Goal: Information Seeking & Learning: Learn about a topic

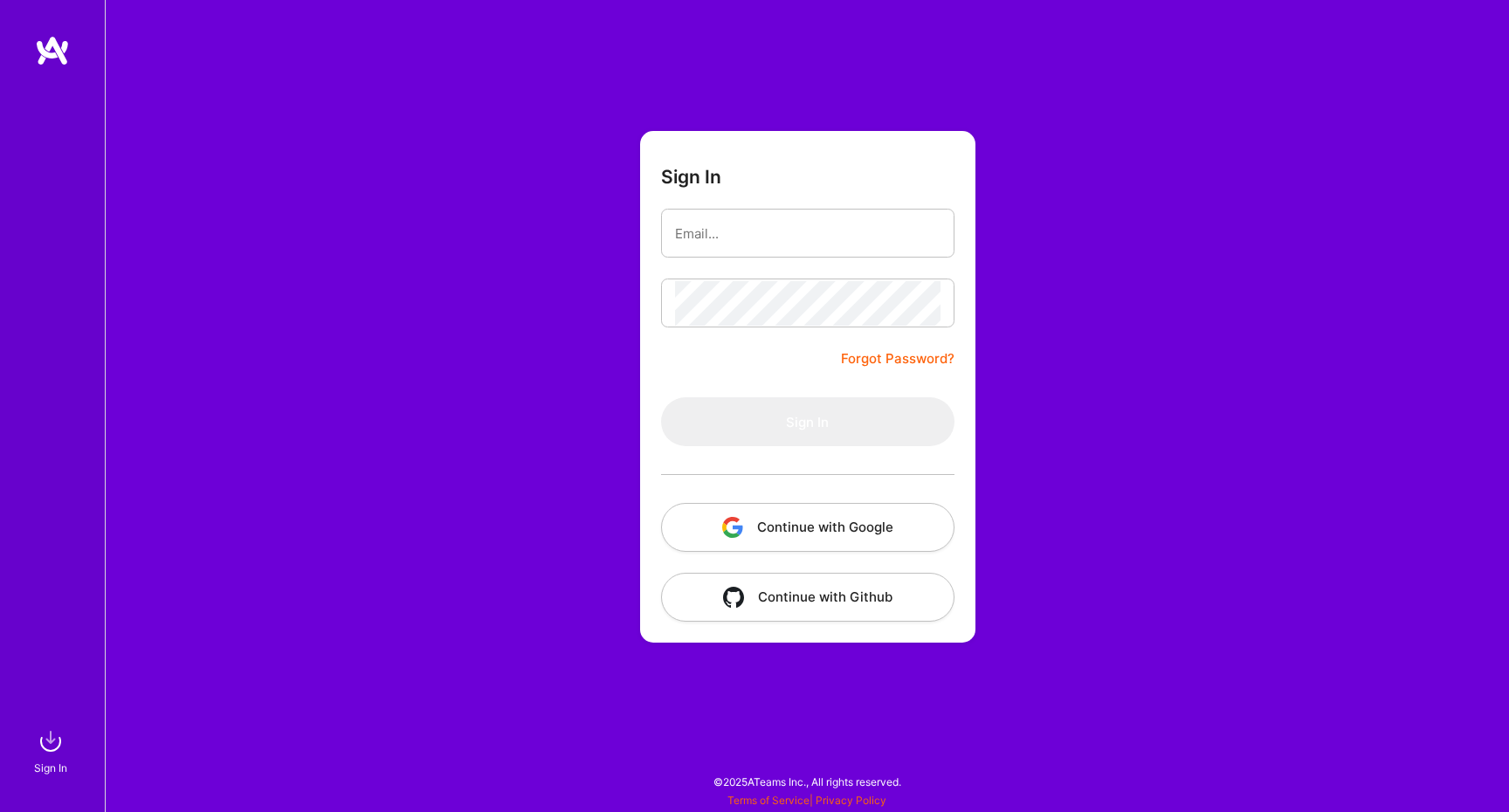
click at [762, 523] on button "Continue with Google" at bounding box center [807, 526] width 294 height 49
click at [723, 239] on input "email" at bounding box center [807, 233] width 266 height 45
type input "[EMAIL_ADDRESS][DOMAIN_NAME]"
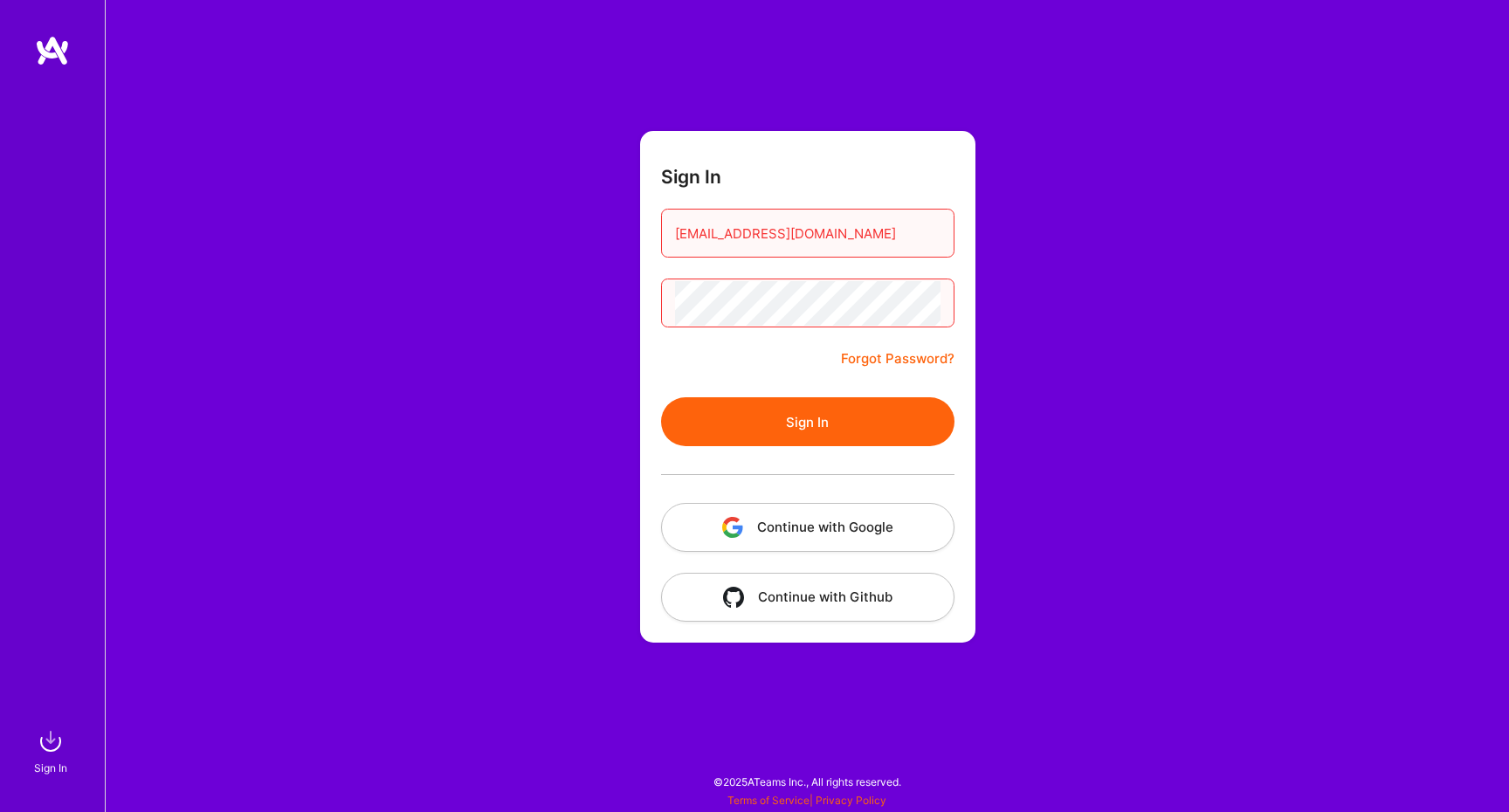
click at [661, 398] on button "Sign In" at bounding box center [807, 421] width 294 height 49
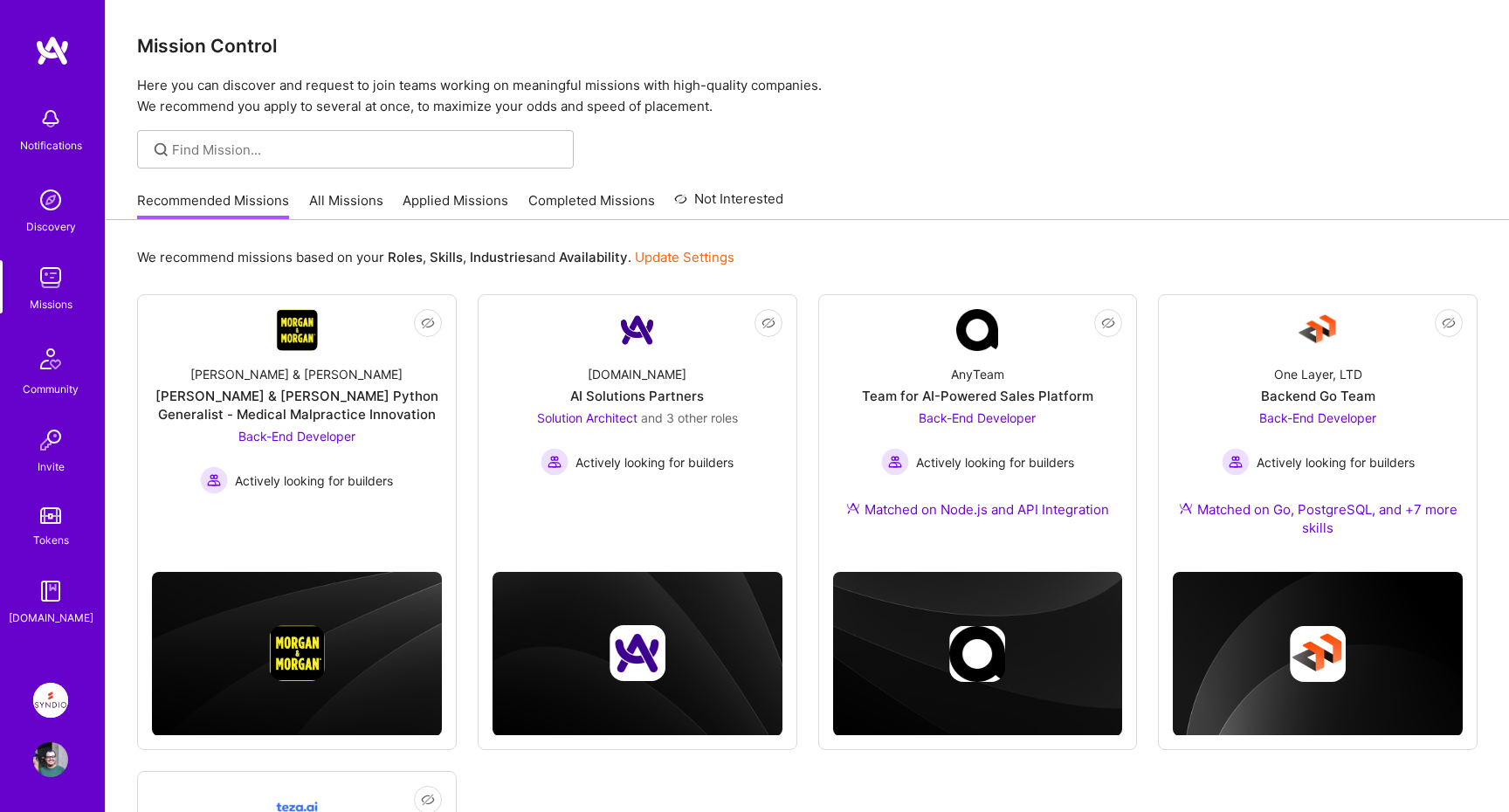
click at [339, 203] on link "All Missions" at bounding box center [346, 205] width 74 height 29
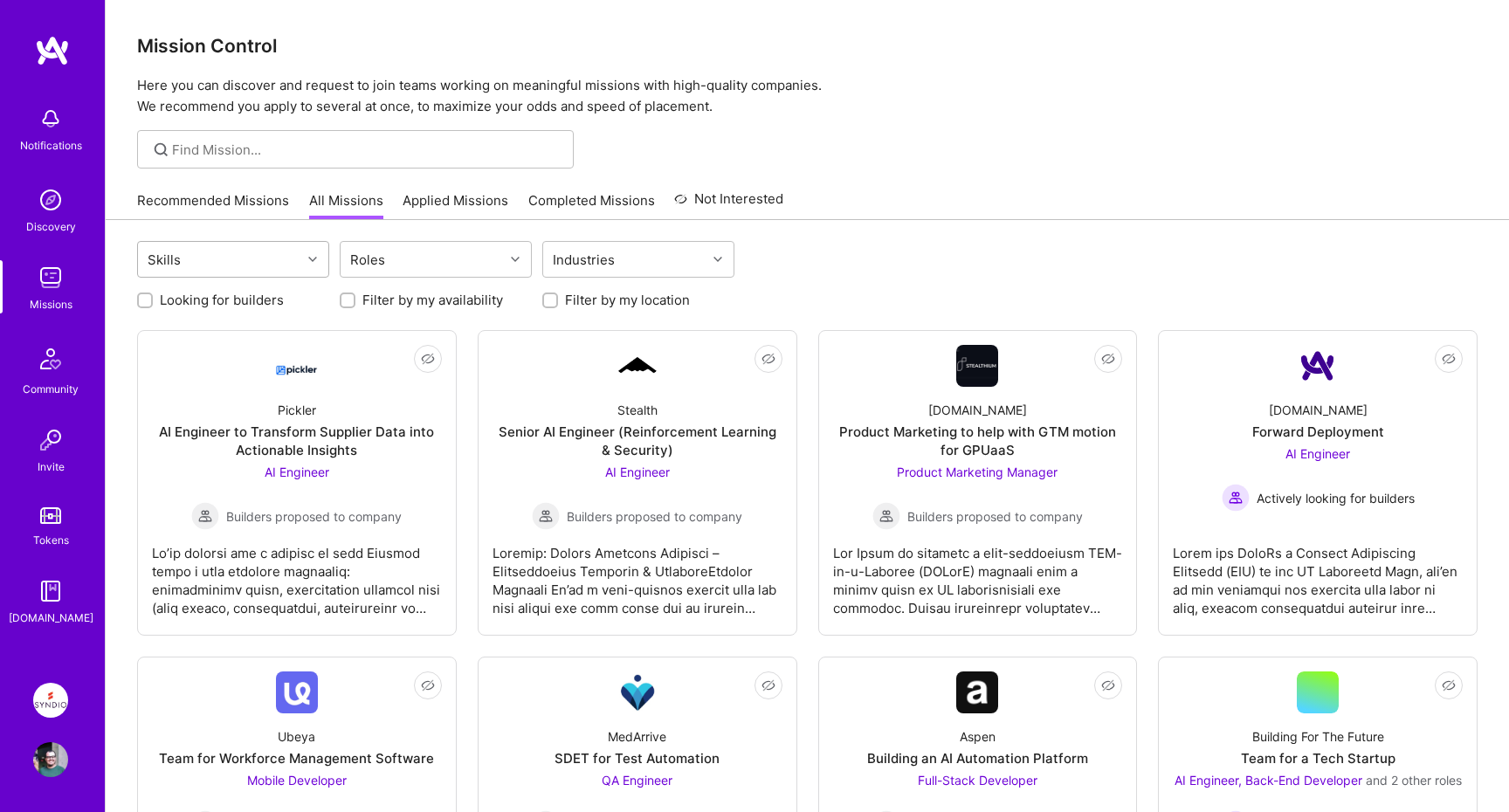
click at [279, 262] on div "Skills" at bounding box center [219, 259] width 163 height 35
type input "g"
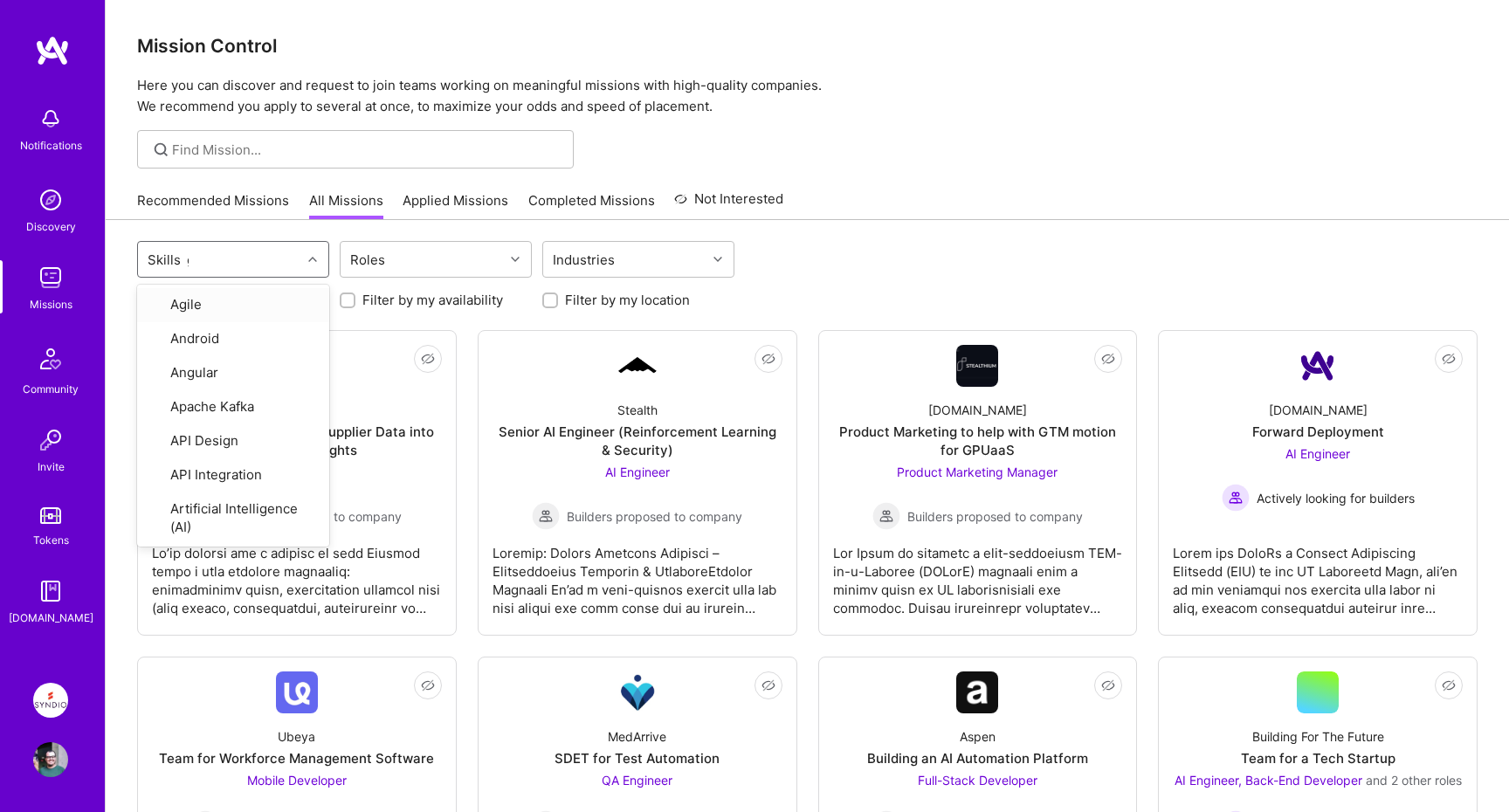
type input "go"
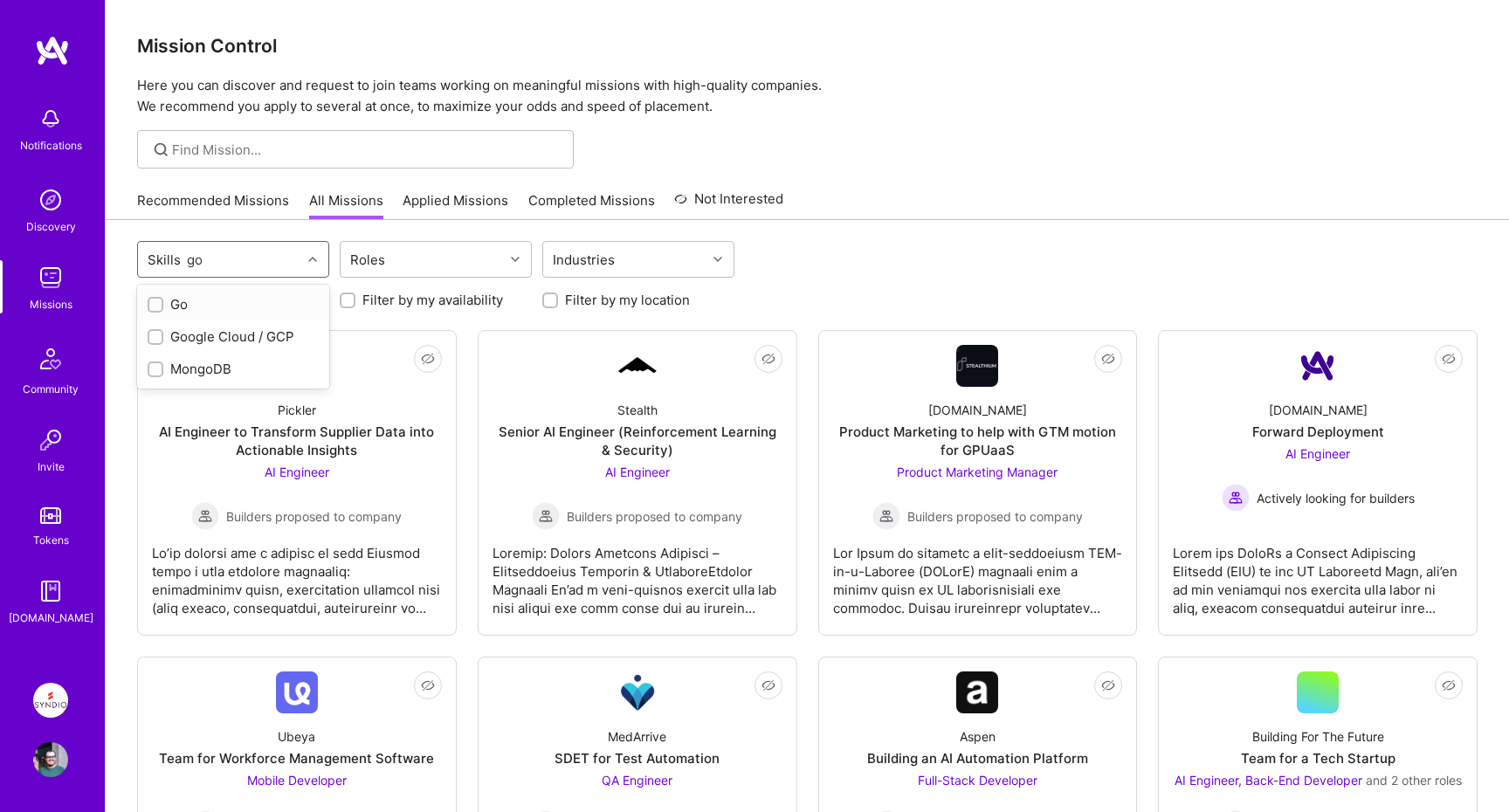
click at [156, 306] on input "checkbox" at bounding box center [157, 306] width 12 height 12
checkbox input "true"
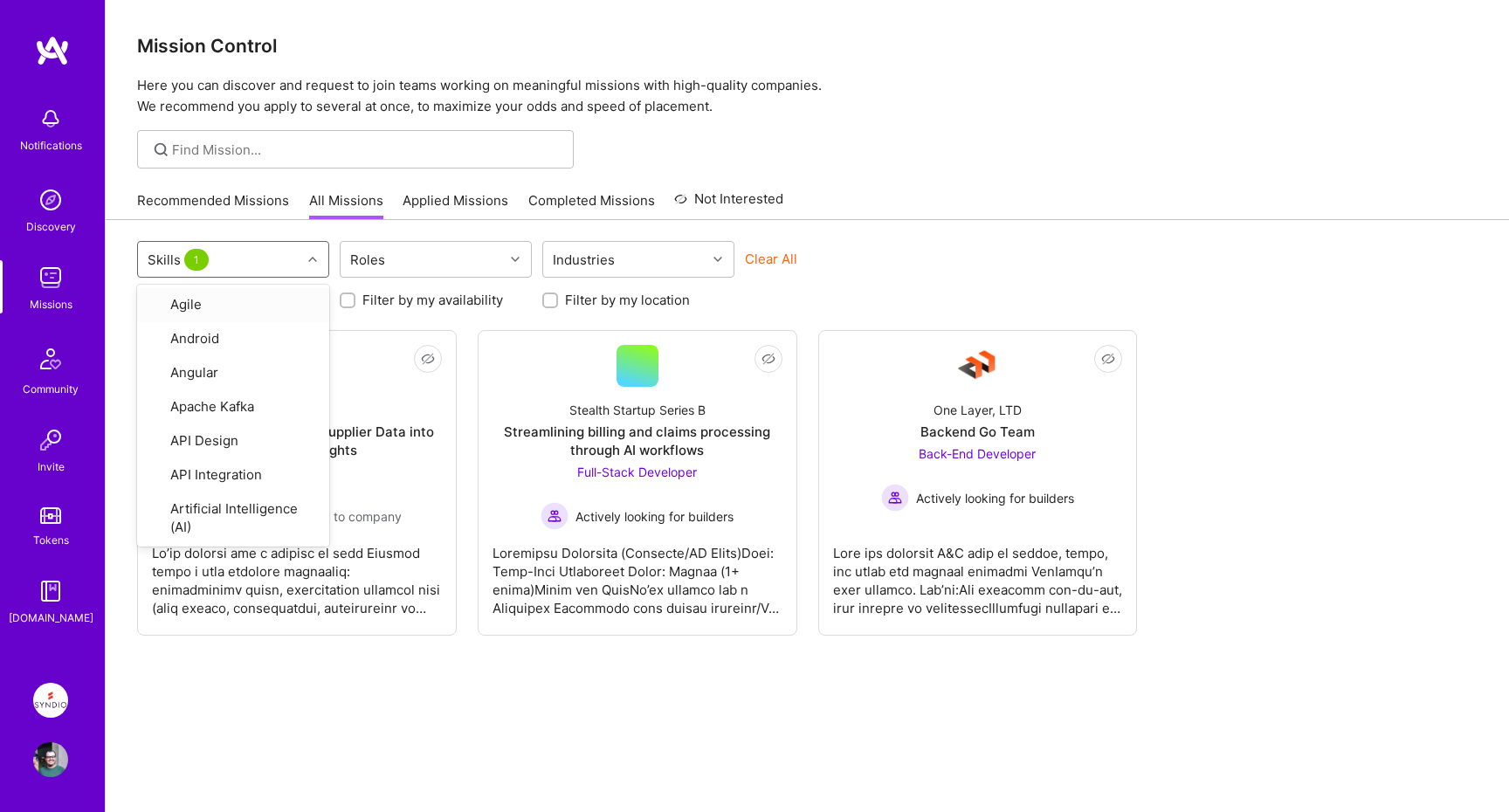
click at [923, 280] on div "Clear All" at bounding box center [840, 266] width 192 height 32
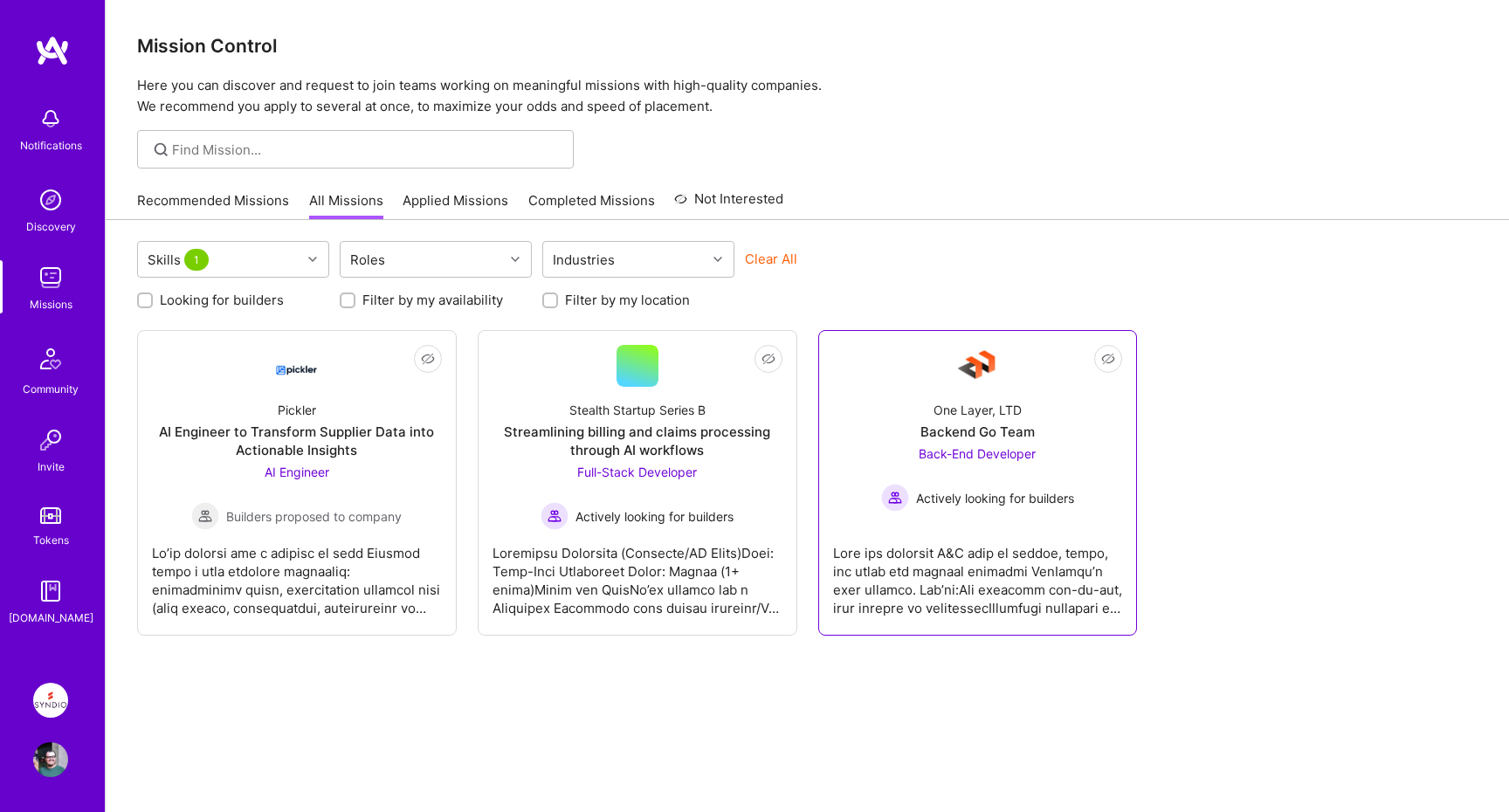
click at [946, 569] on div at bounding box center [978, 572] width 290 height 87
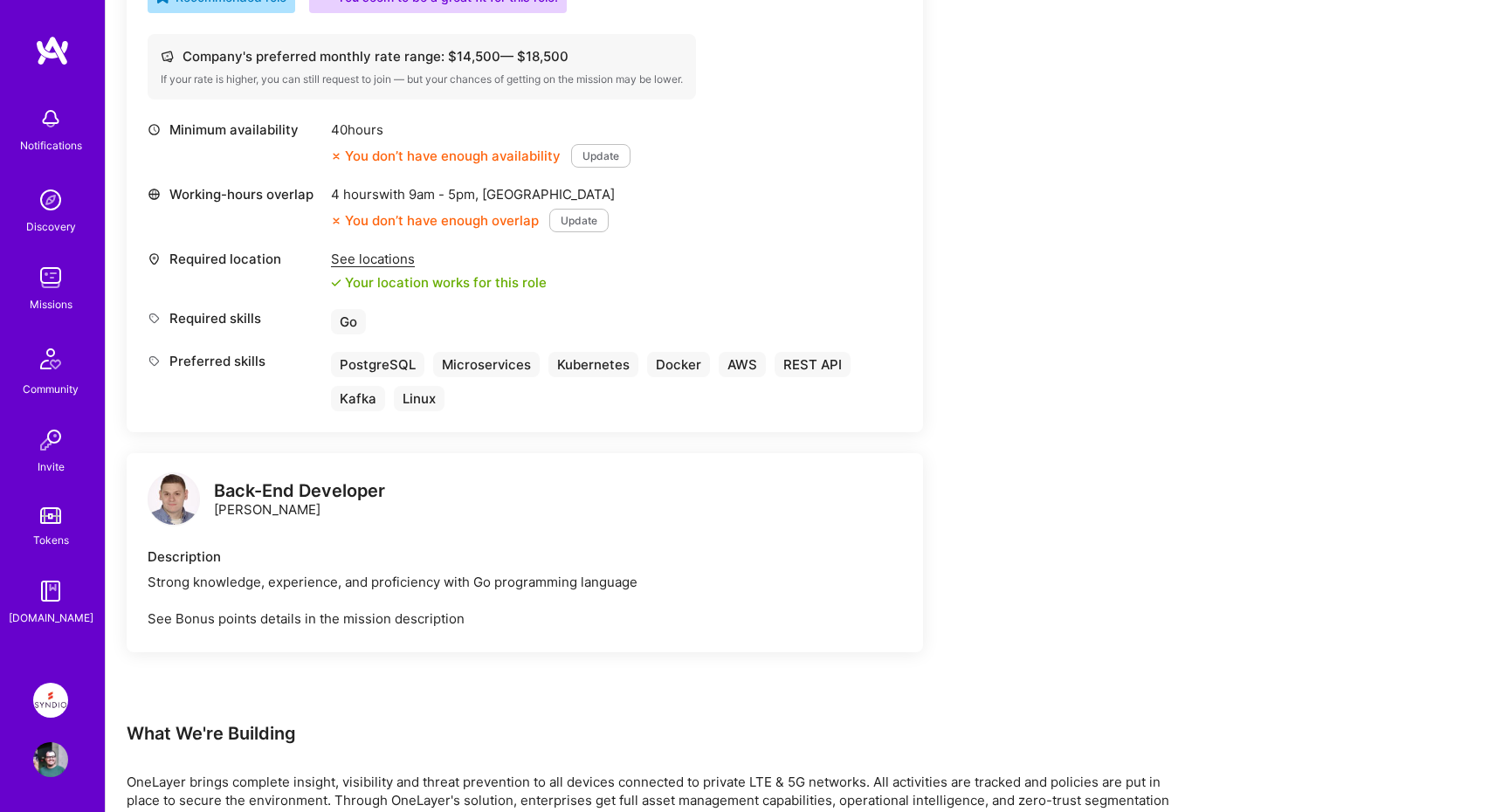
scroll to position [791, 0]
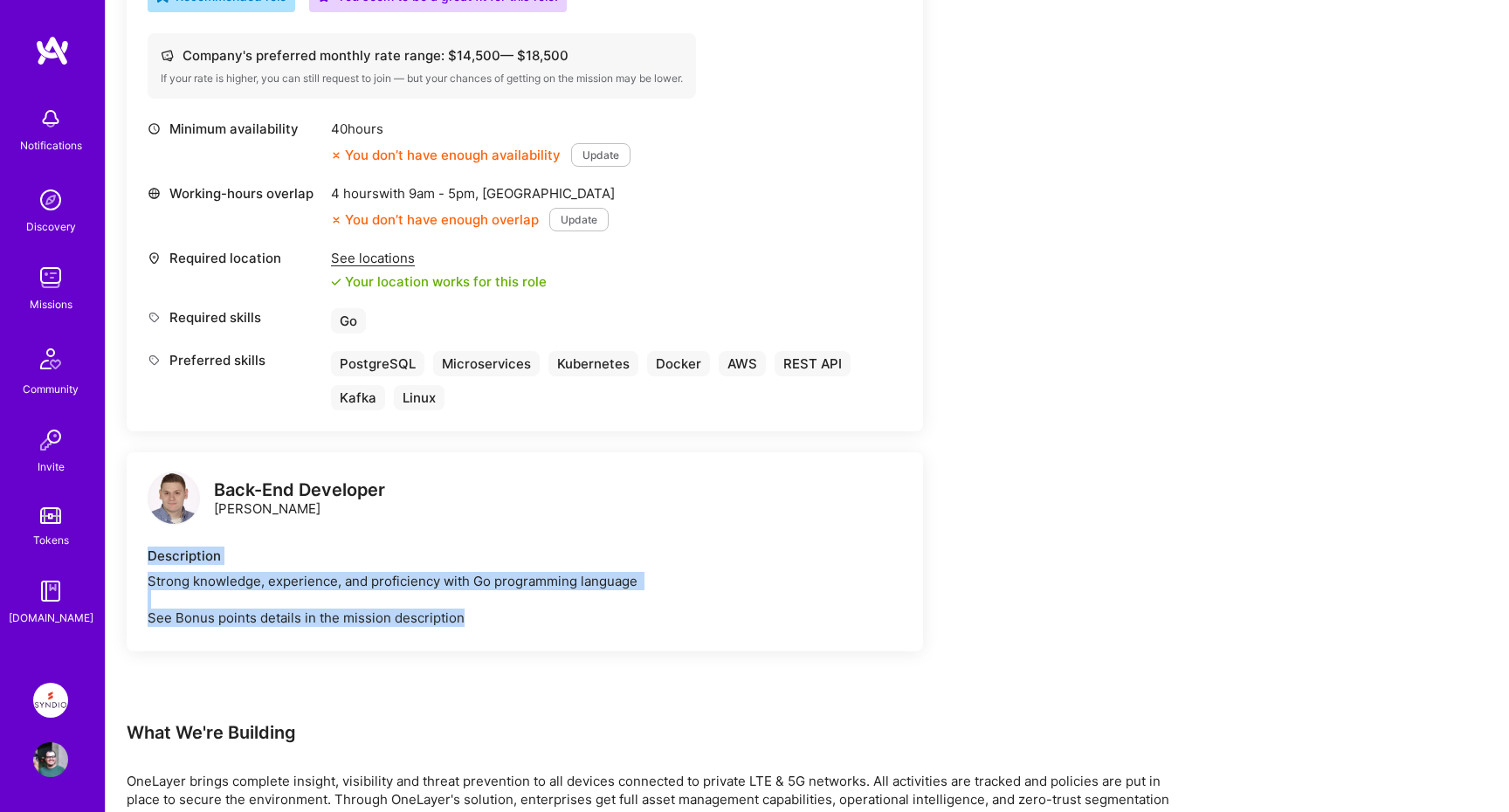
drag, startPoint x: 146, startPoint y: 556, endPoint x: 529, endPoint y: 615, distance: 387.5
click at [533, 618] on div "Back-End Developer [PERSON_NAME] Description Strong knowledge, experience, and …" at bounding box center [525, 551] width 796 height 199
click at [529, 615] on div "Strong knowledge, experience, and proficiency with Go programming language See …" at bounding box center [525, 598] width 754 height 55
drag, startPoint x: 529, startPoint y: 615, endPoint x: 149, endPoint y: 549, distance: 385.7
click at [136, 548] on div "Back-End Developer [PERSON_NAME] Description Strong knowledge, experience, and …" at bounding box center [525, 551] width 796 height 199
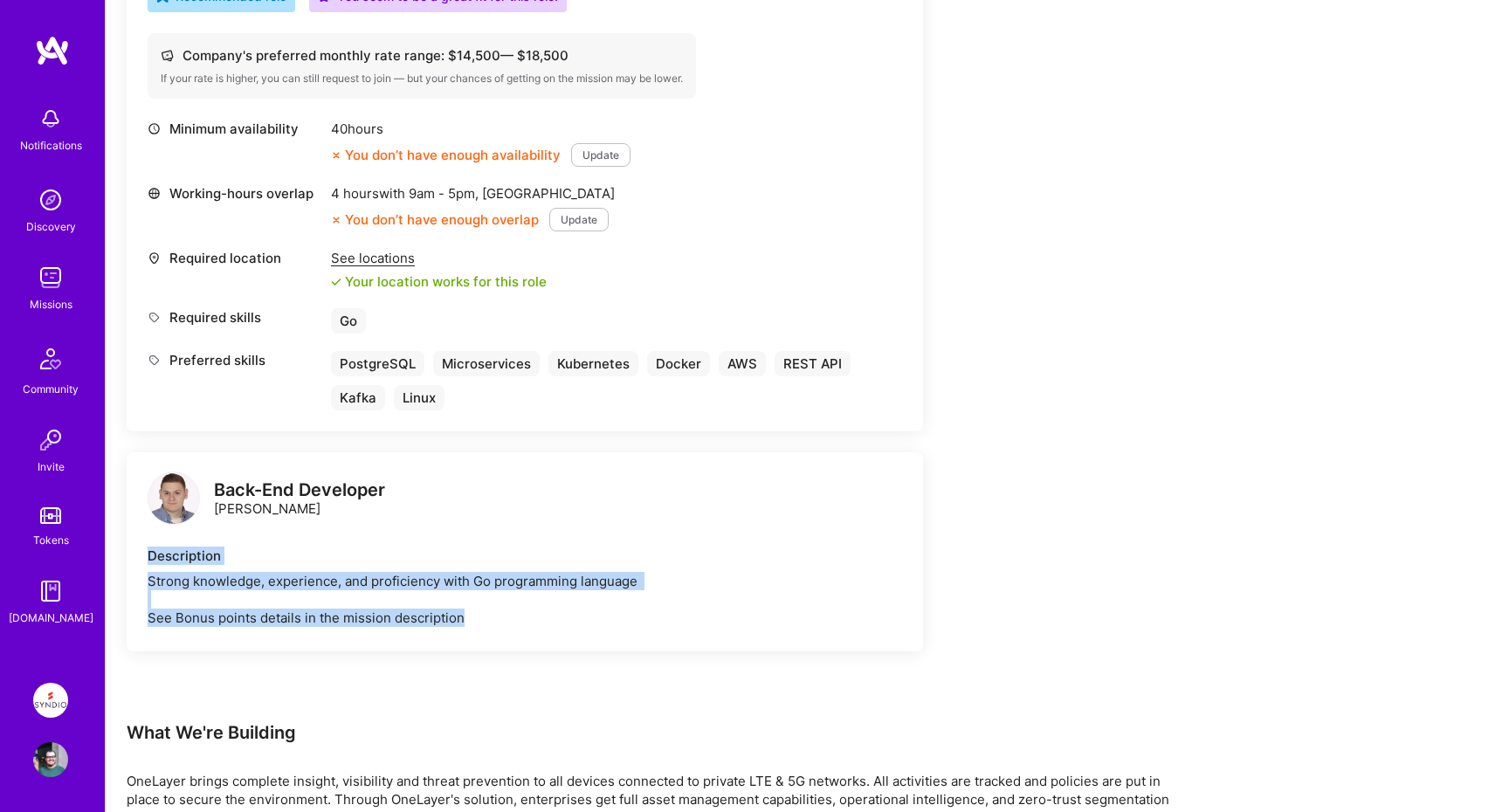
click at [316, 561] on div "Description" at bounding box center [525, 555] width 754 height 18
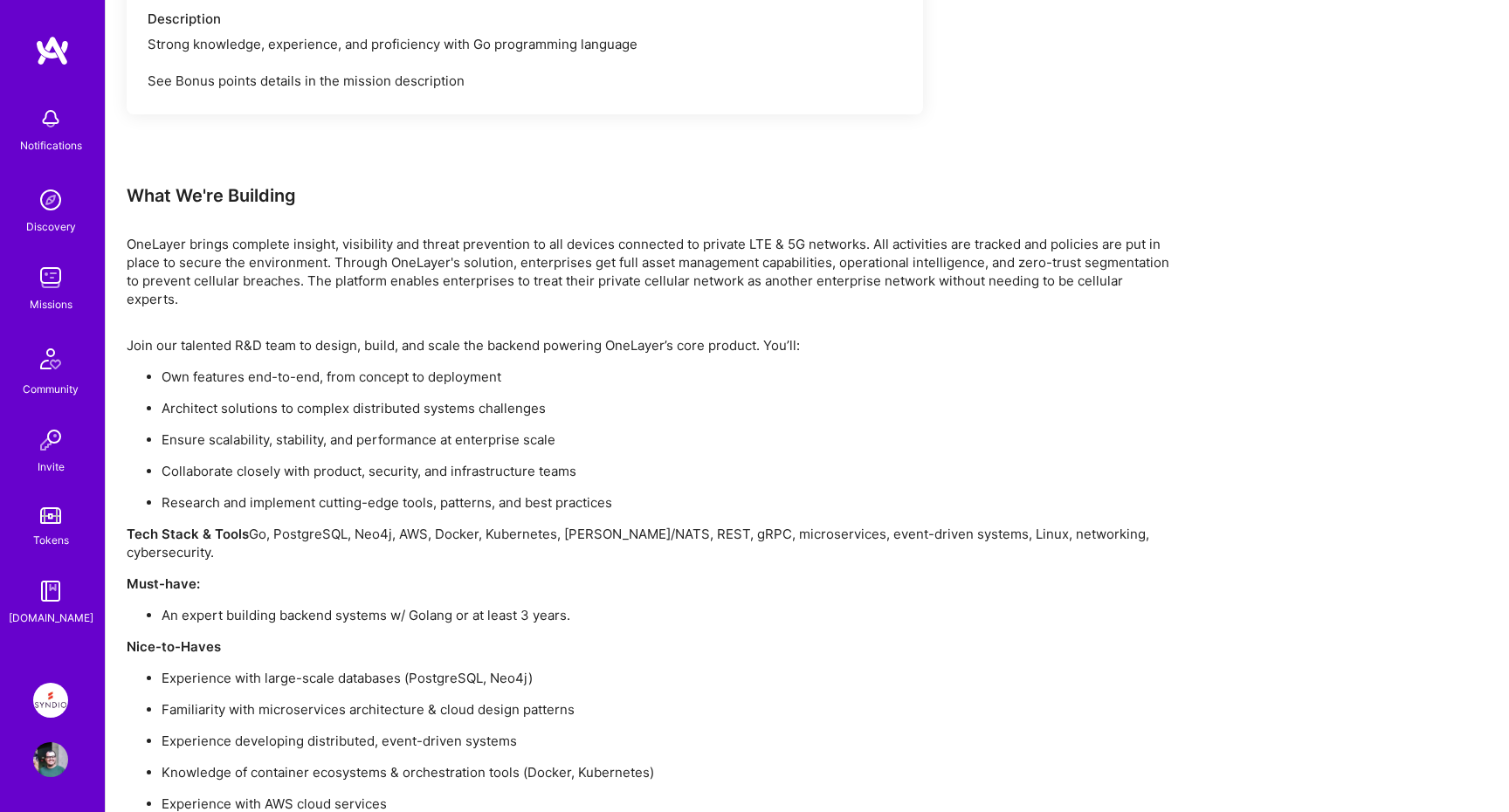
scroll to position [1334, 0]
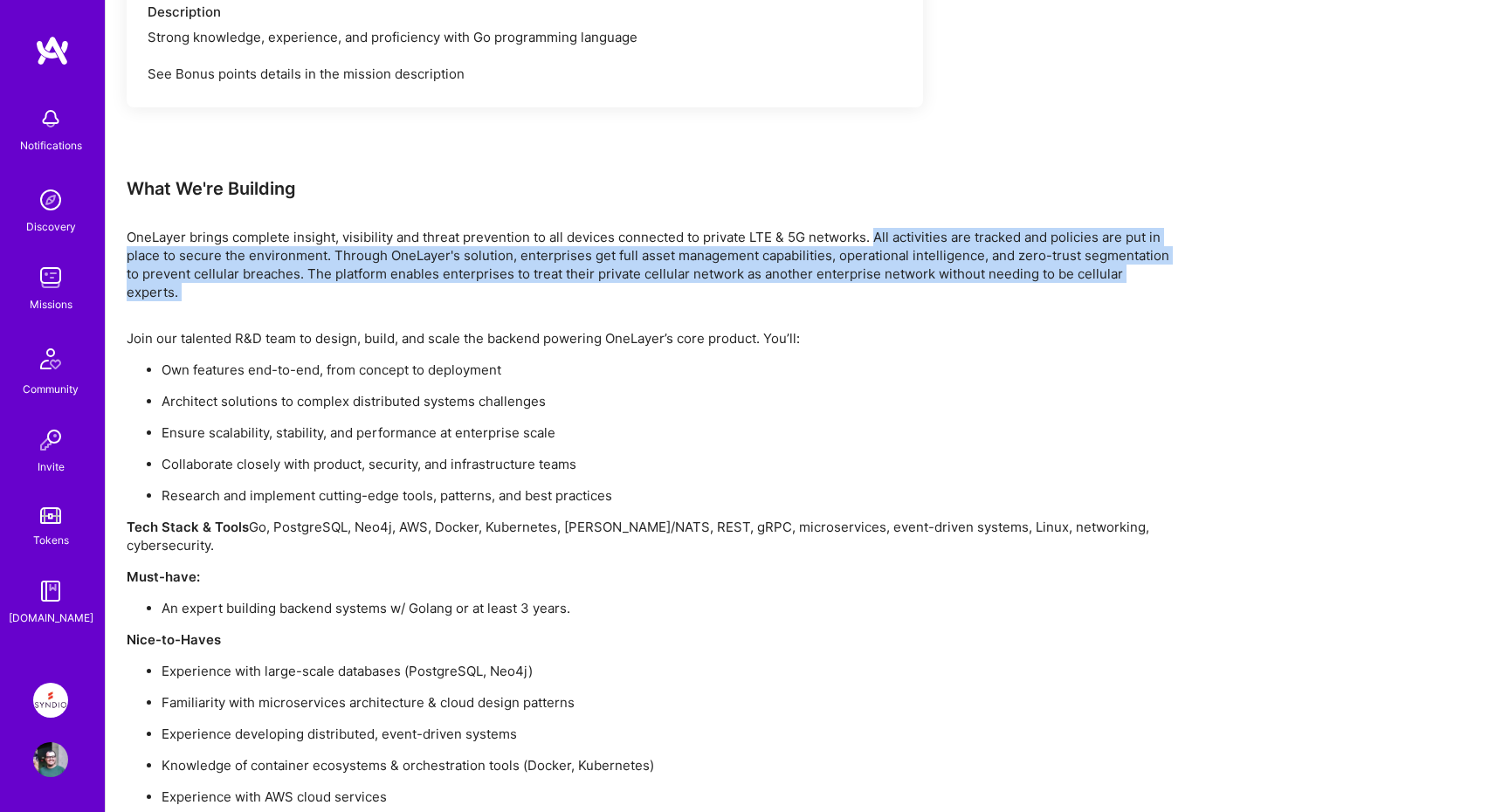
drag, startPoint x: 871, startPoint y: 237, endPoint x: 1214, endPoint y: 287, distance: 346.6
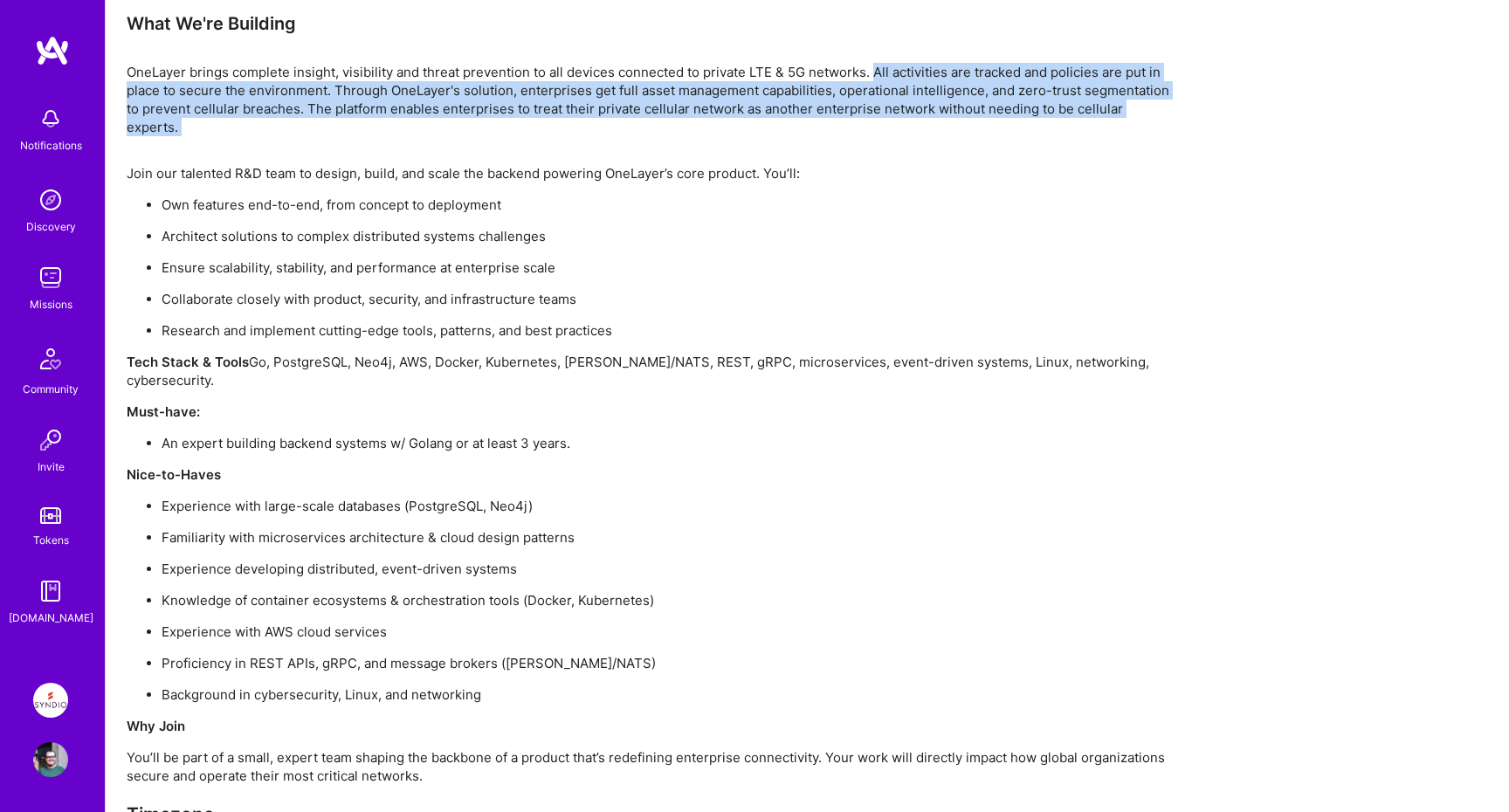
scroll to position [1508, 0]
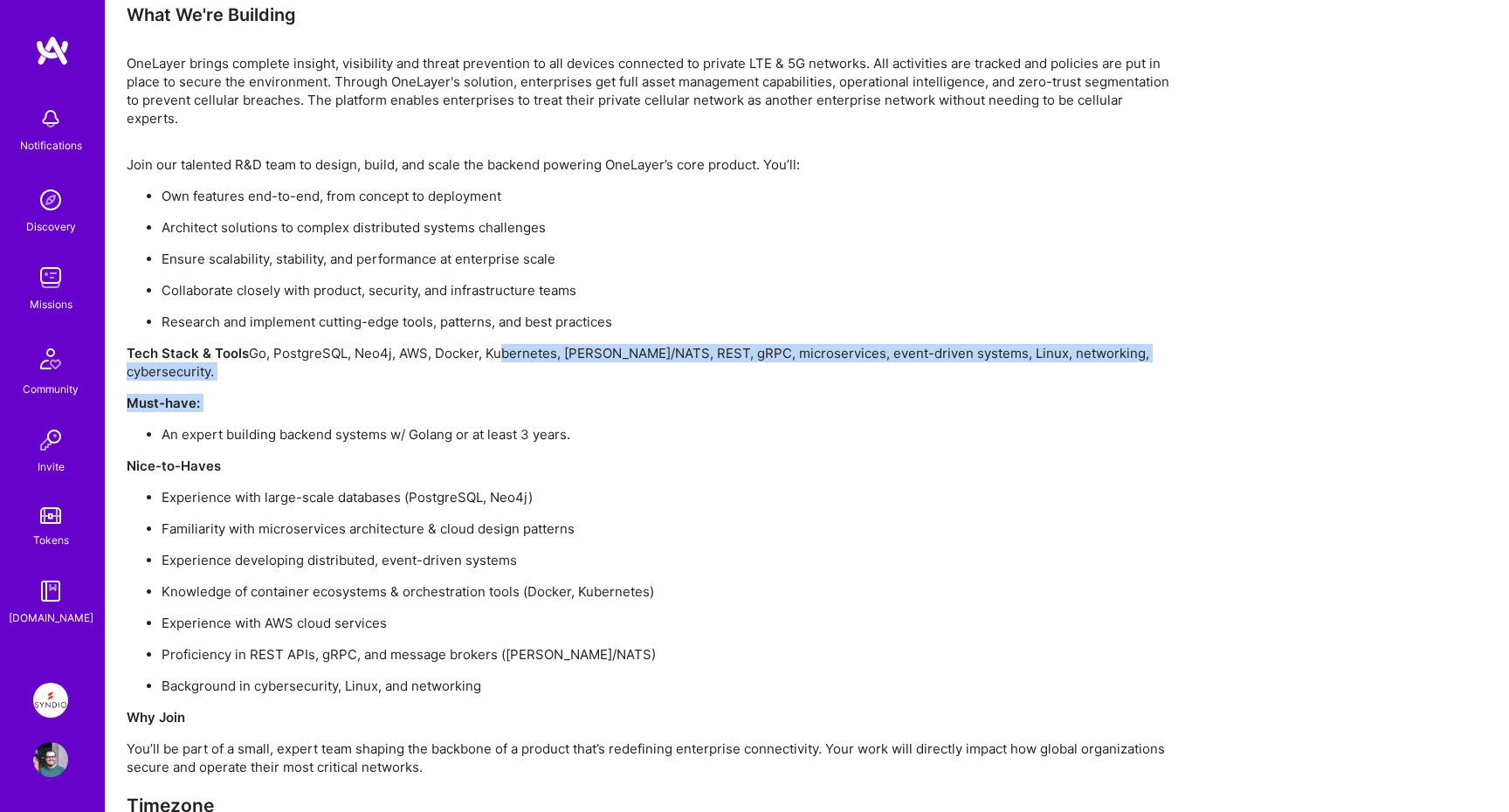
drag, startPoint x: 495, startPoint y: 337, endPoint x: 675, endPoint y: 383, distance: 185.8
click at [675, 383] on div "Join our talented R&D team to design, build, and scale the backend powering One…" at bounding box center [651, 504] width 1048 height 697
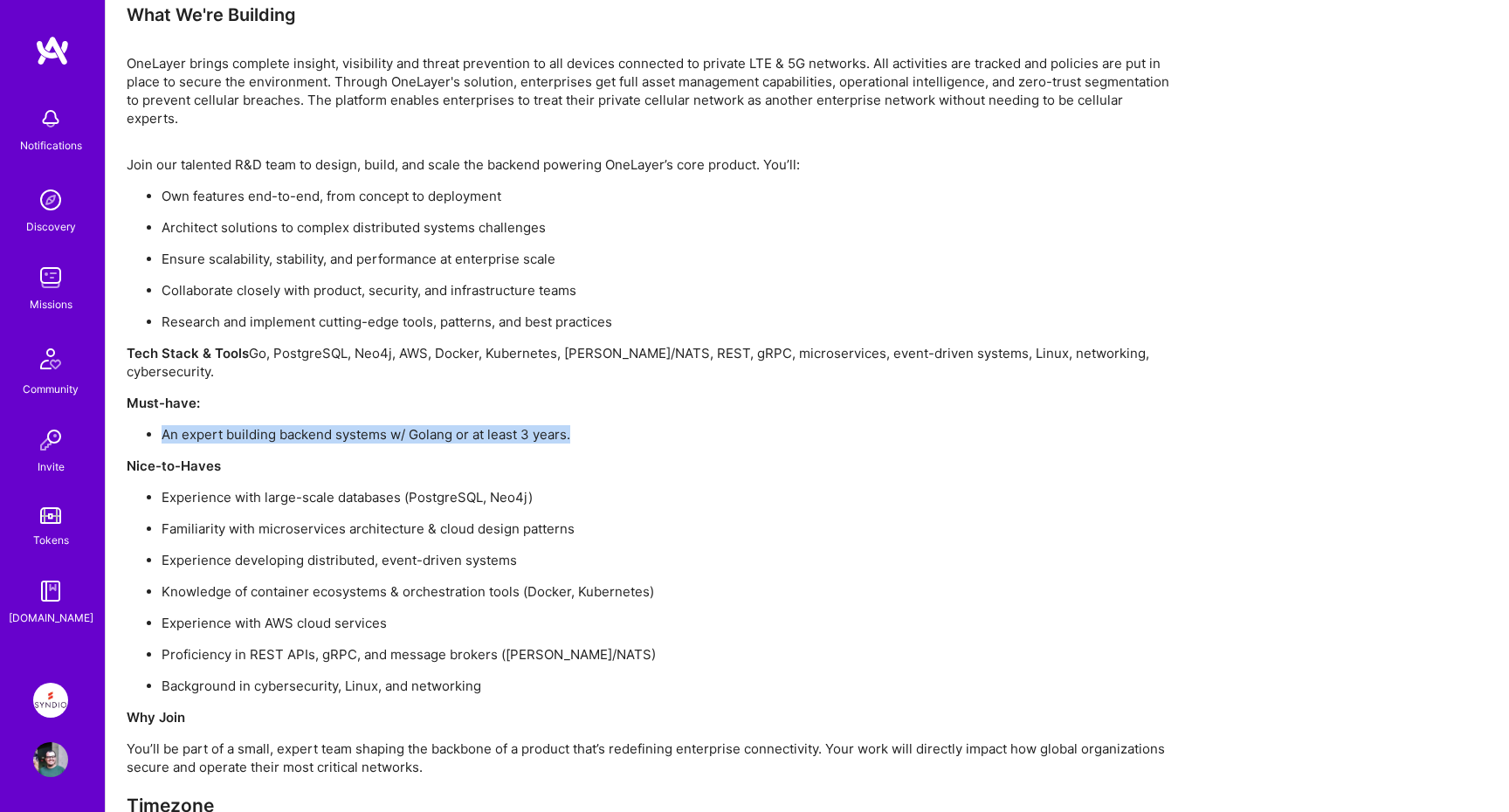
drag, startPoint x: 164, startPoint y: 397, endPoint x: 662, endPoint y: 403, distance: 498.0
click at [662, 425] on p "An expert building backend systems w/ Golang or at least 3 years." at bounding box center [669, 434] width 1013 height 18
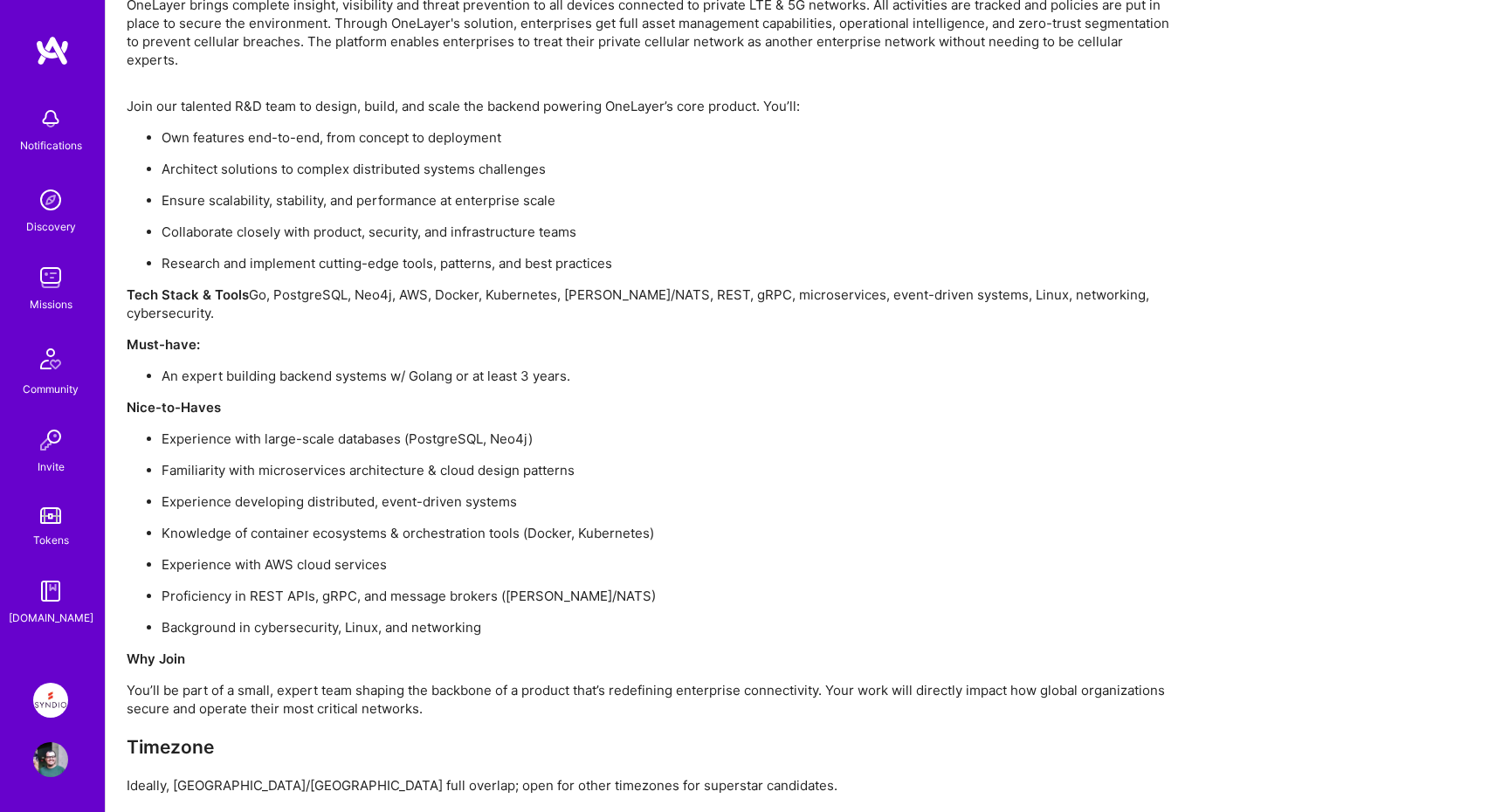
scroll to position [1567, 0]
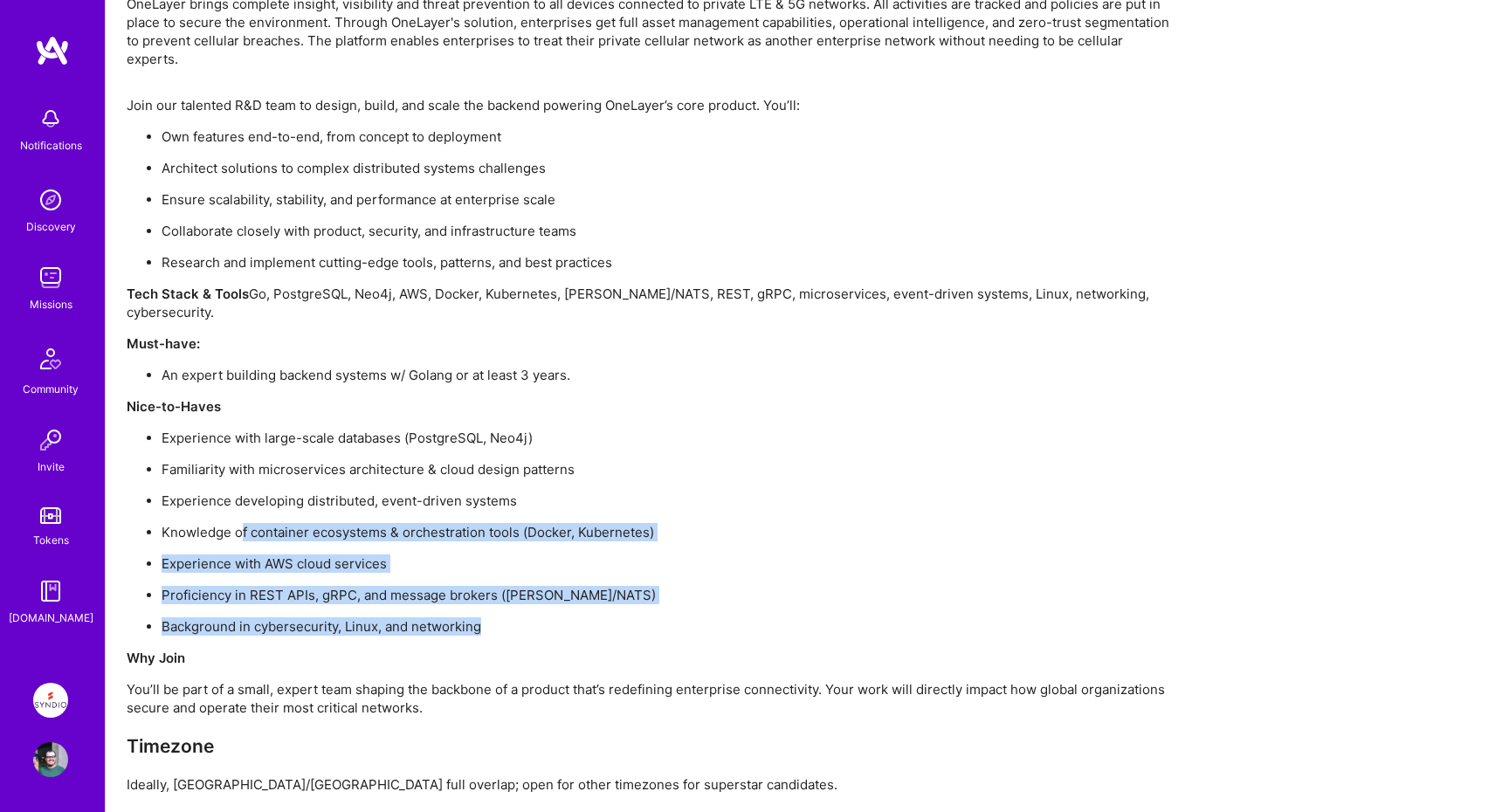
drag, startPoint x: 244, startPoint y: 500, endPoint x: 610, endPoint y: 609, distance: 381.9
click at [610, 609] on div "Join our talented R&D team to design, build, and scale the backend powering One…" at bounding box center [651, 444] width 1048 height 697
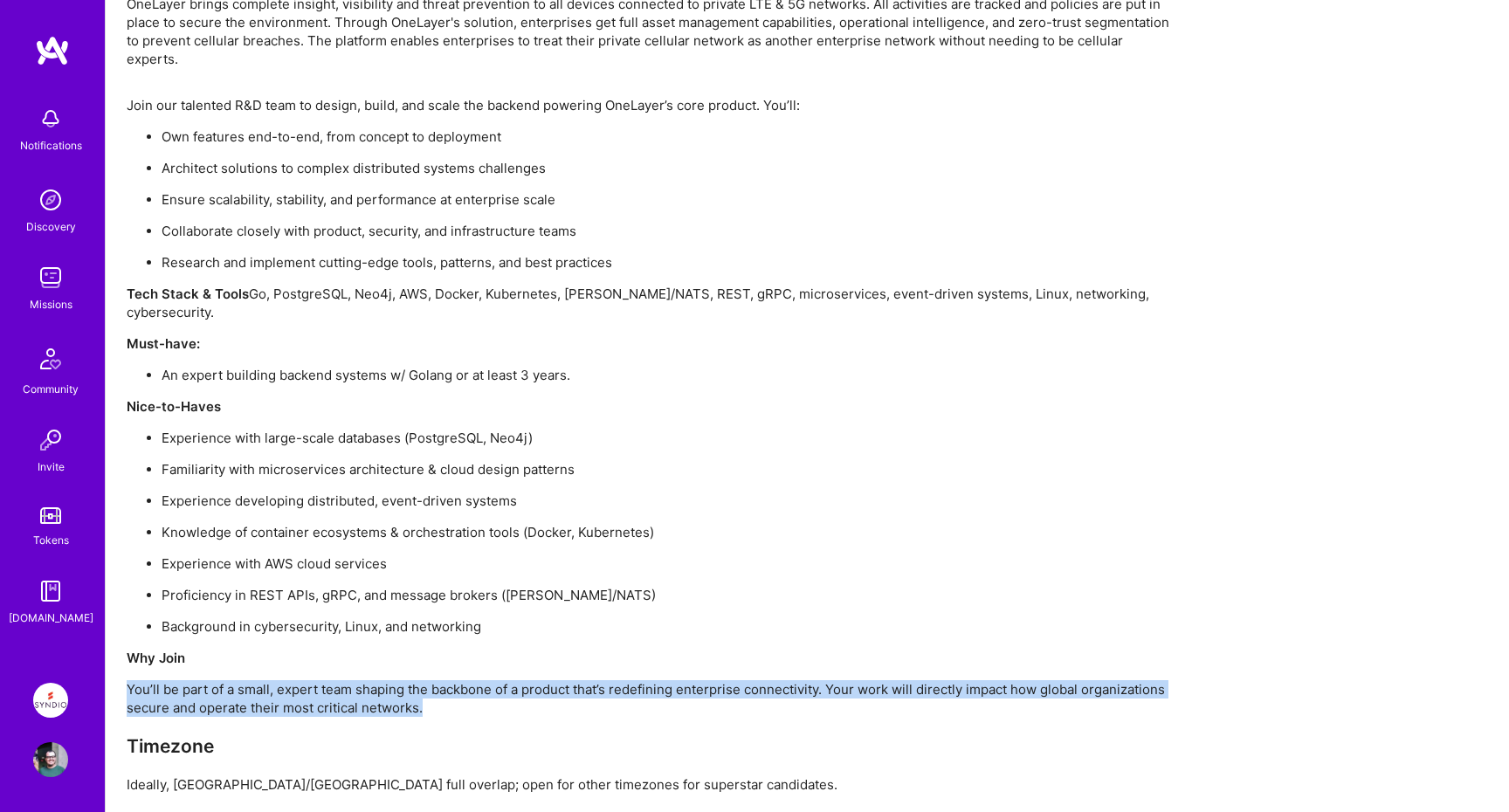
drag, startPoint x: 124, startPoint y: 650, endPoint x: 579, endPoint y: 668, distance: 455.4
click at [579, 680] on p "You’ll be part of a small, expert team shaping the backbone of a product that’s…" at bounding box center [651, 698] width 1048 height 37
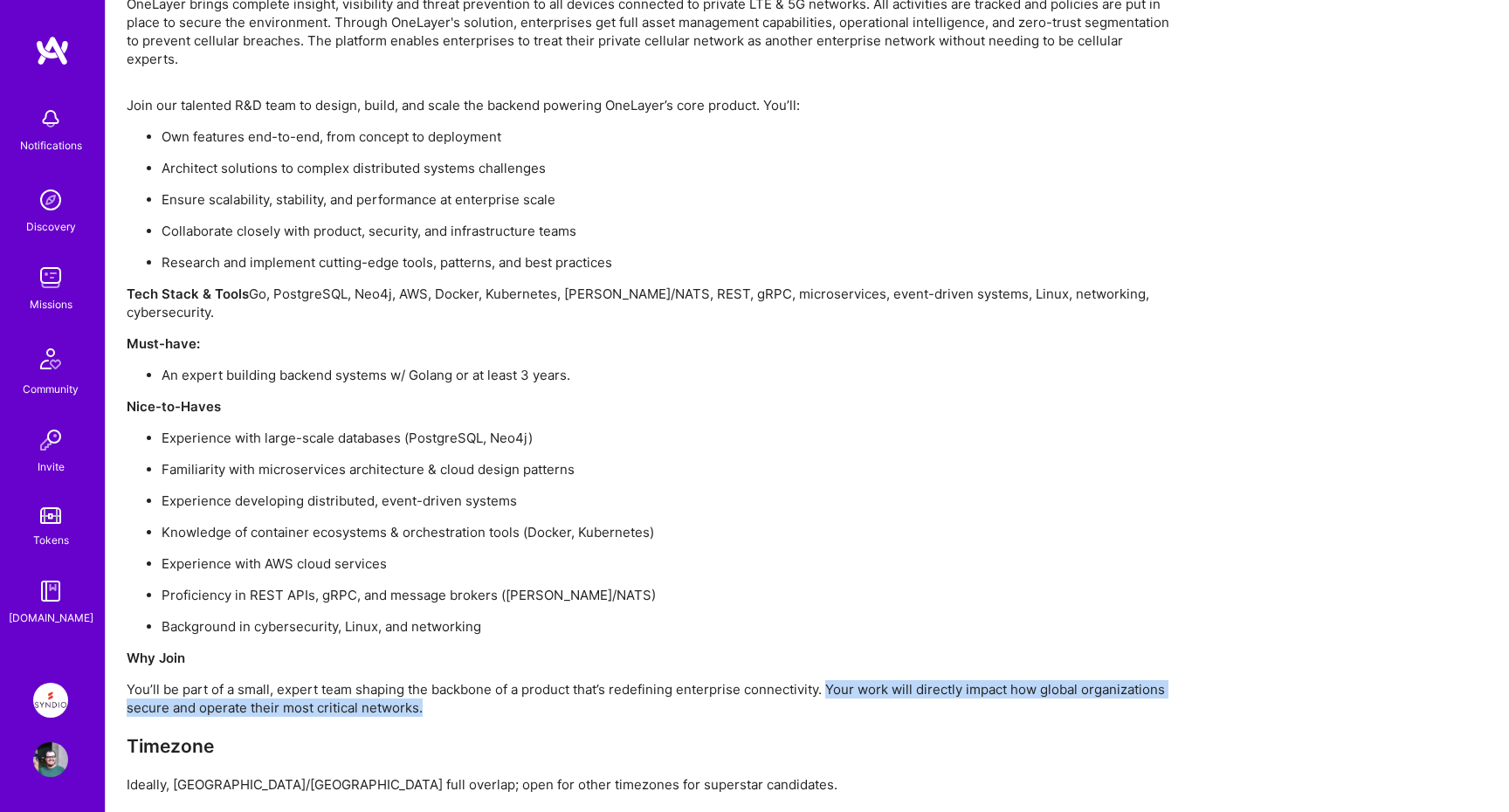
drag, startPoint x: 829, startPoint y: 652, endPoint x: 882, endPoint y: 678, distance: 59.0
click at [883, 680] on p "You’ll be part of a small, expert team shaping the backbone of a product that’s…" at bounding box center [651, 698] width 1048 height 37
click at [882, 680] on p "You’ll be part of a small, expert team shaping the backbone of a product that’s…" at bounding box center [651, 698] width 1048 height 37
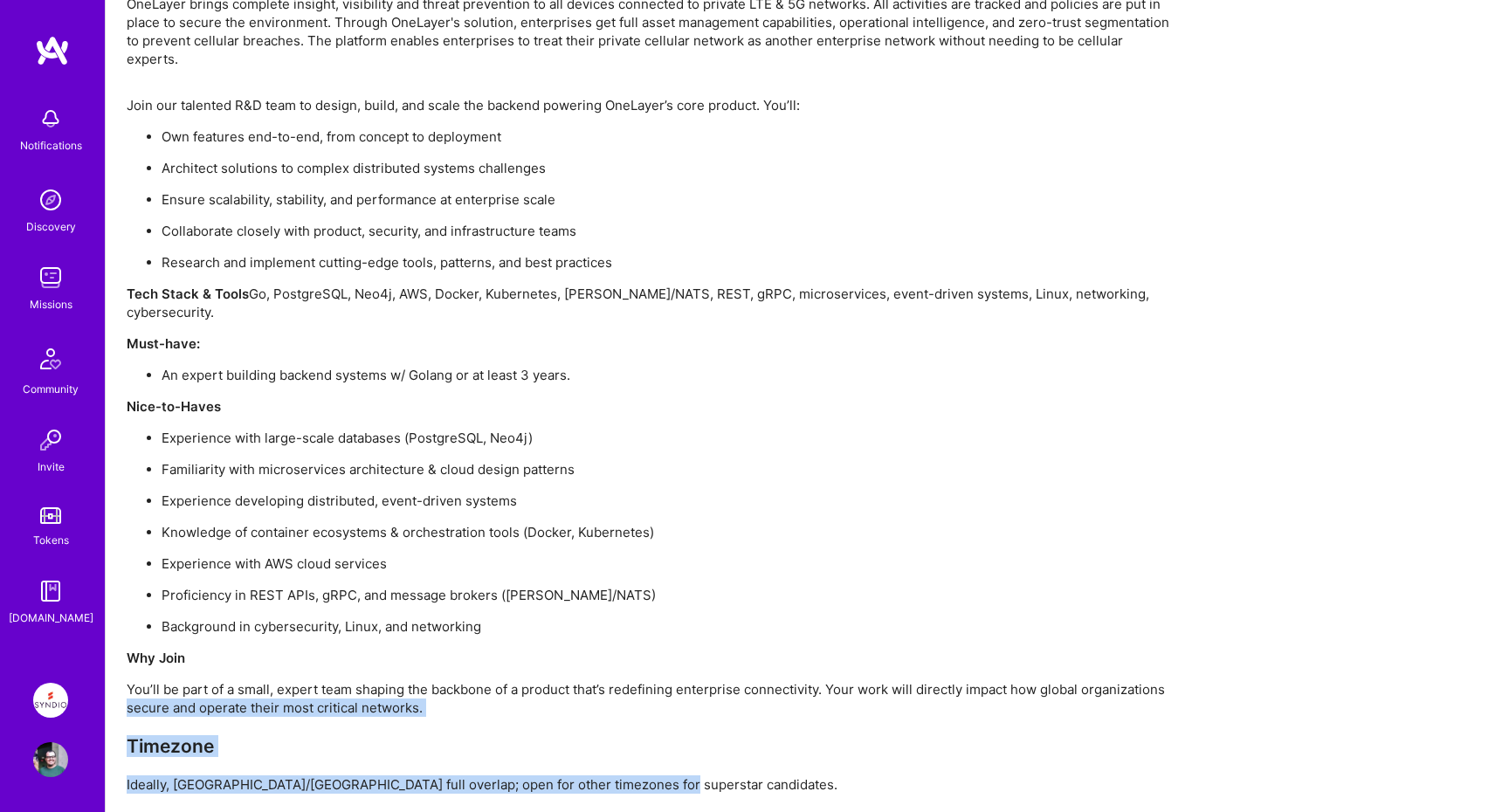
drag, startPoint x: 128, startPoint y: 670, endPoint x: 661, endPoint y: 756, distance: 539.9
click at [661, 756] on div "Join our talented R&D team to design, build, and scale the backend powering One…" at bounding box center [651, 444] width 1048 height 697
click at [661, 775] on p "Ideally, [GEOGRAPHIC_DATA]/[GEOGRAPHIC_DATA] full overlap; open for other timez…" at bounding box center [651, 784] width 1048 height 18
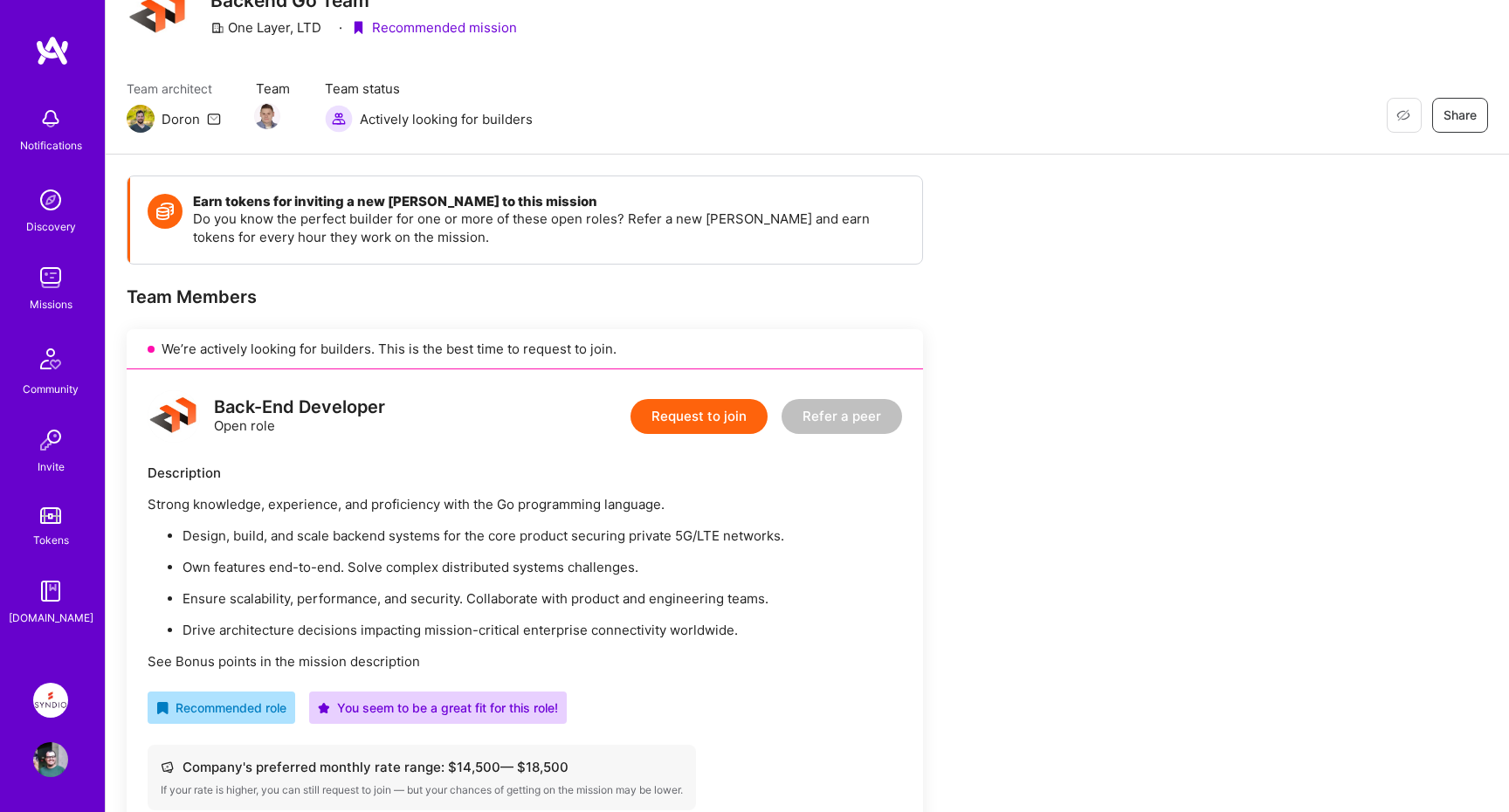
scroll to position [0, 0]
